Goal: Find specific page/section

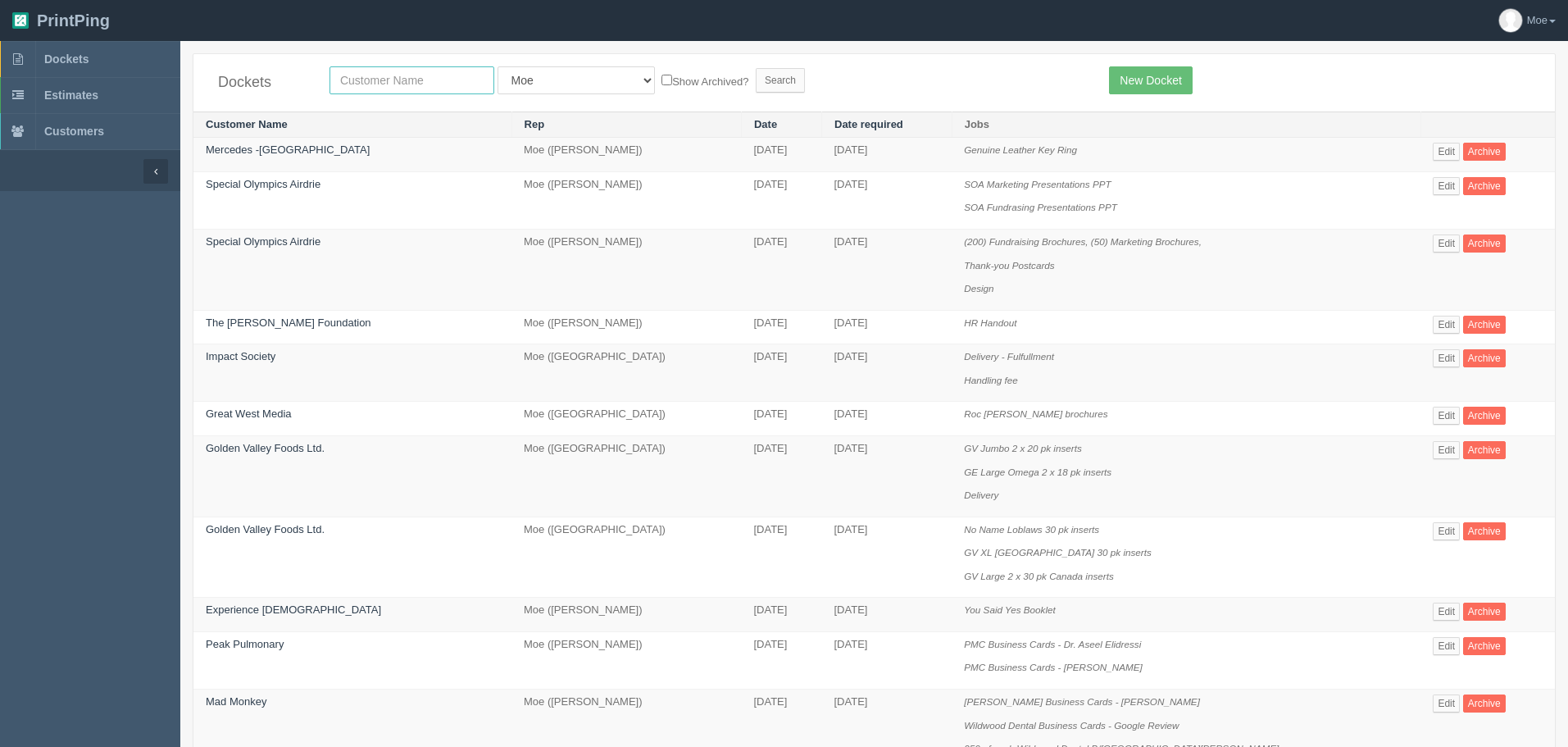
click at [446, 78] on input "text" at bounding box center [412, 80] width 165 height 27
type input "canadian association"
click at [756, 68] on input "Search" at bounding box center [780, 81] width 49 height 25
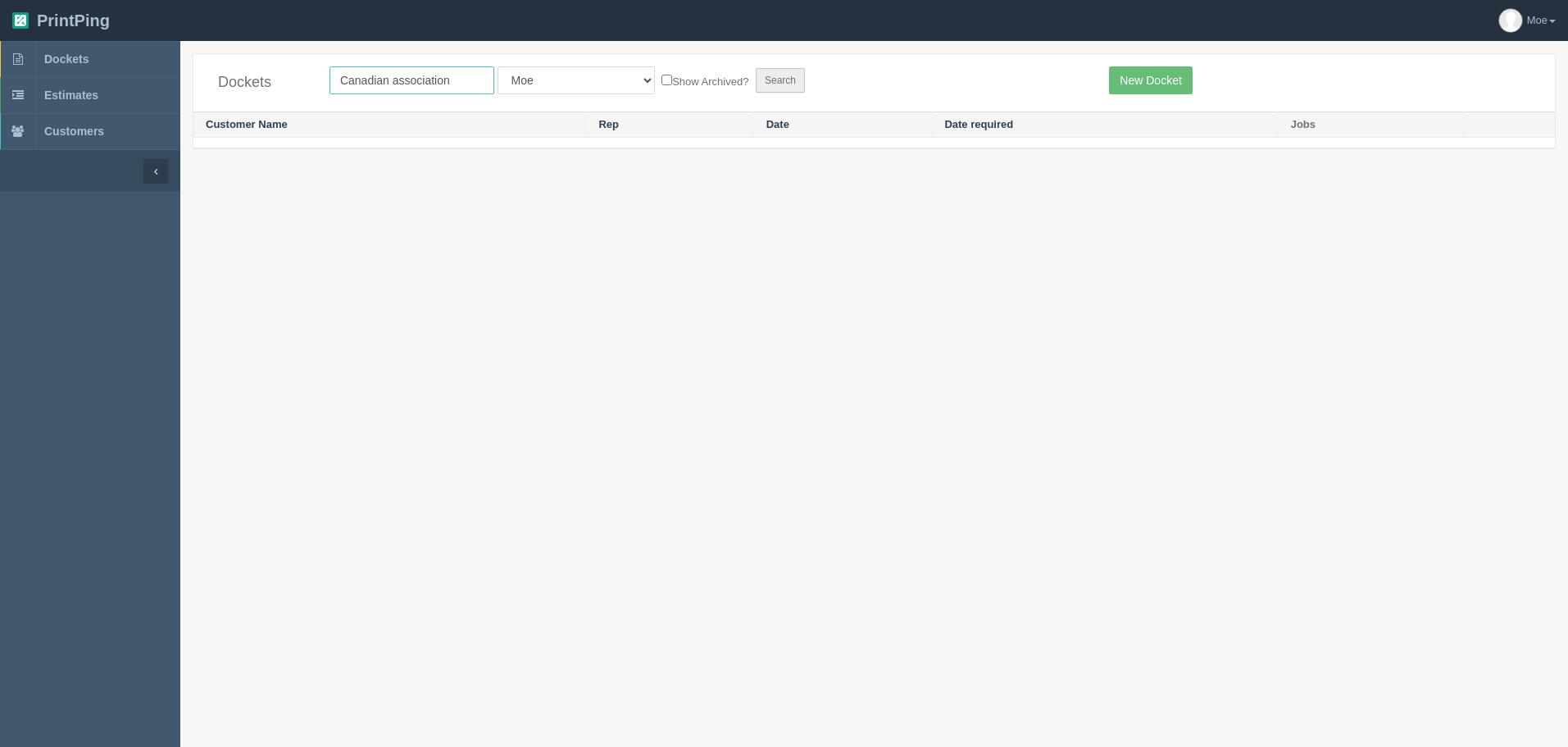
type input "Canadian association"
click at [756, 84] on input "Search" at bounding box center [780, 81] width 49 height 25
click at [571, 78] on select "All Users Ali Ali Test 1 Aly Amy Ankit Arif Brandon Dan France Greg Jim Mark Ma…" at bounding box center [575, 80] width 157 height 27
select select
click at [497, 67] on select "All Users Ali Ali Test 1 Aly Amy Ankit Arif Brandon Dan France Greg Jim Mark Ma…" at bounding box center [575, 80] width 157 height 27
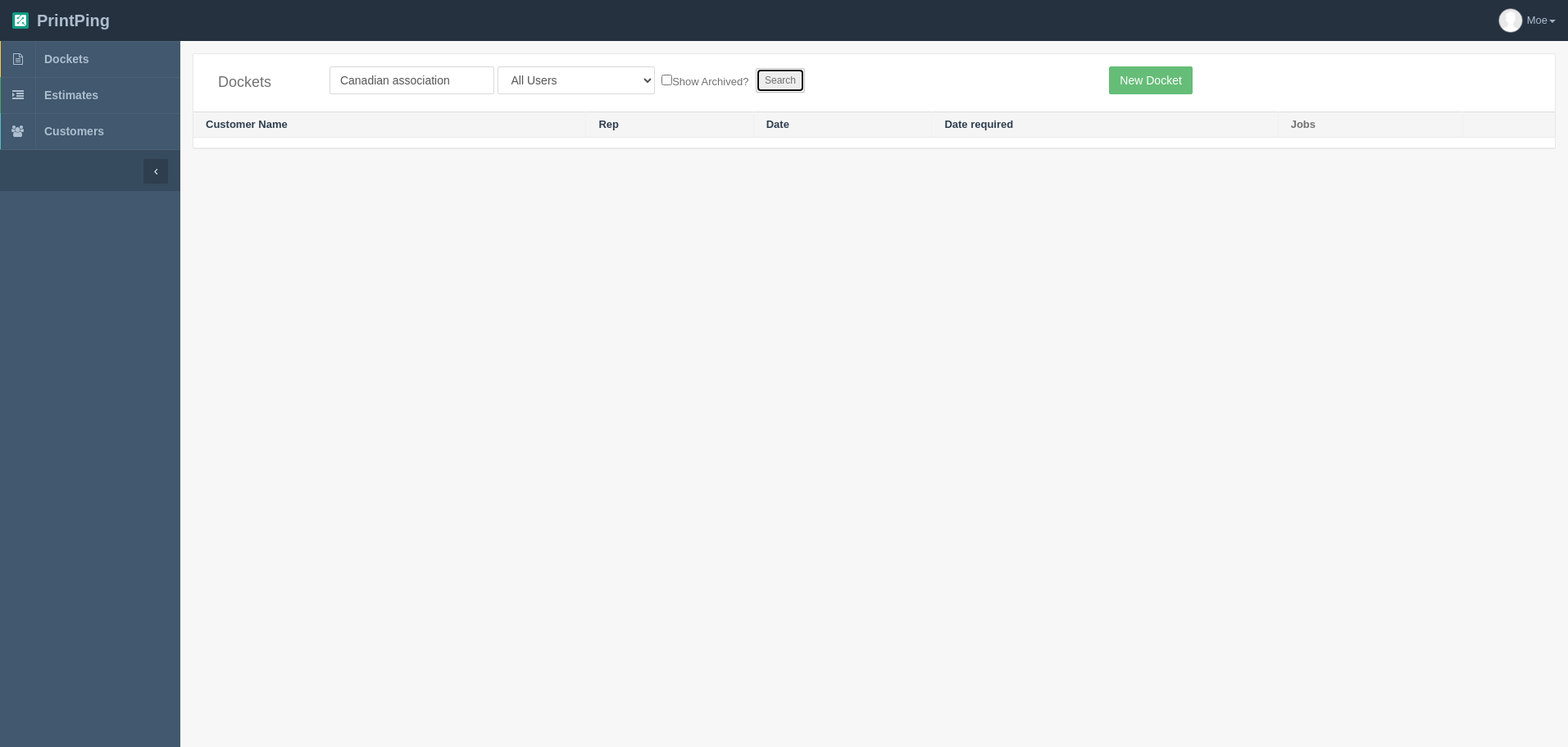
click at [756, 81] on input "Search" at bounding box center [780, 81] width 49 height 25
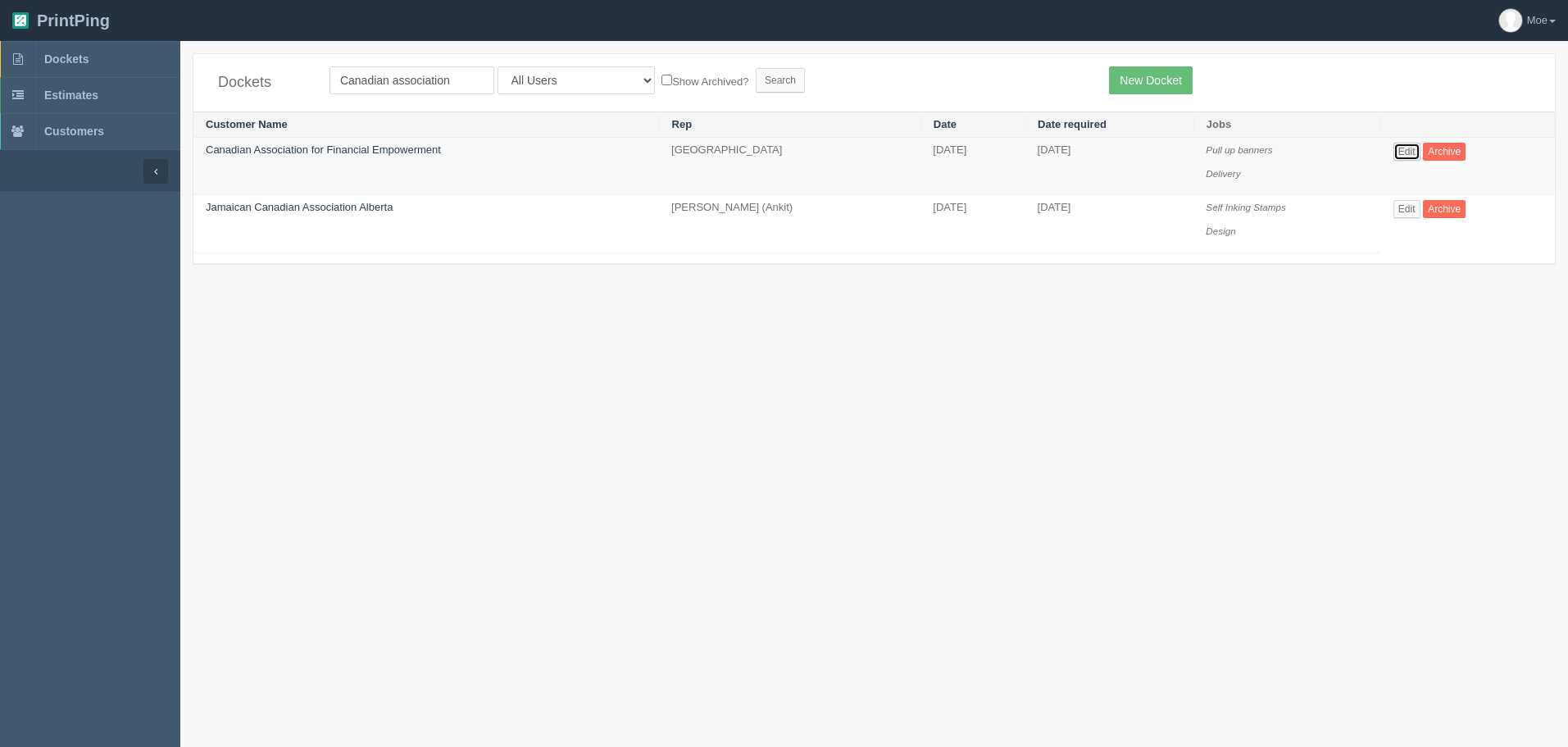
click at [1405, 147] on link "Edit" at bounding box center [1406, 152] width 27 height 18
